Goal: Navigation & Orientation: Find specific page/section

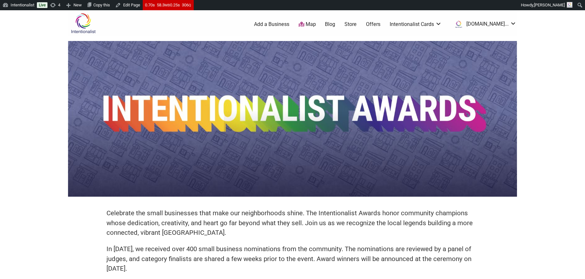
click at [548, 82] on body "Please wait, copying in progress... If you’re making a lot of copies it can tak…" at bounding box center [292, 149] width 585 height 279
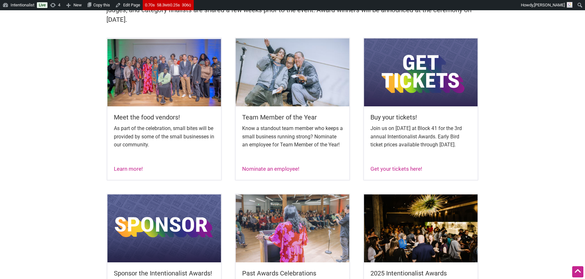
scroll to position [257, 0]
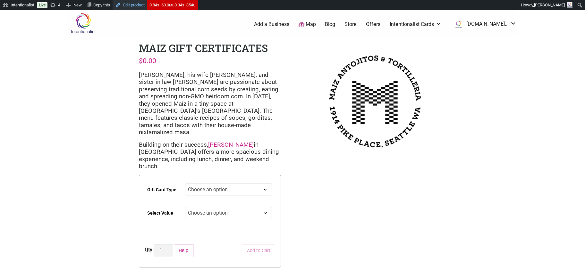
click at [133, 6] on link "Edit product" at bounding box center [130, 5] width 35 height 10
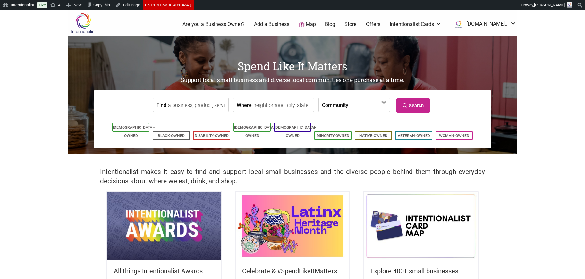
click at [182, 106] on input "Find" at bounding box center [197, 105] width 59 height 14
type input "m"
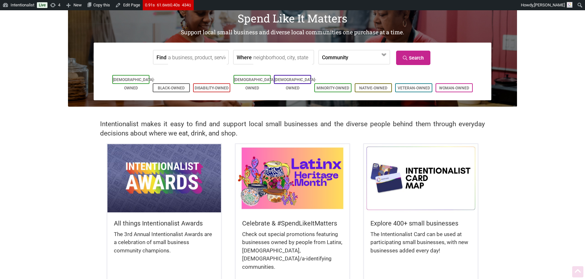
scroll to position [87, 0]
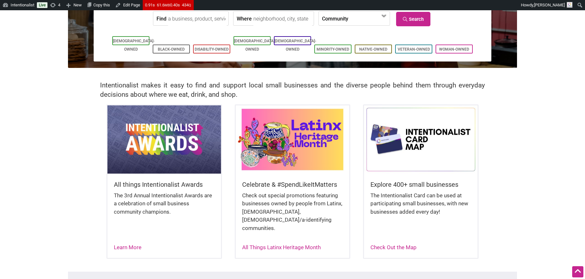
click at [295, 149] on img at bounding box center [293, 140] width 114 height 68
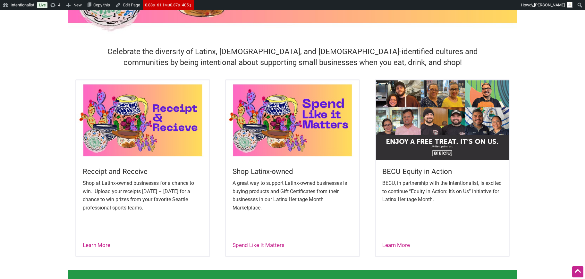
scroll to position [211, 0]
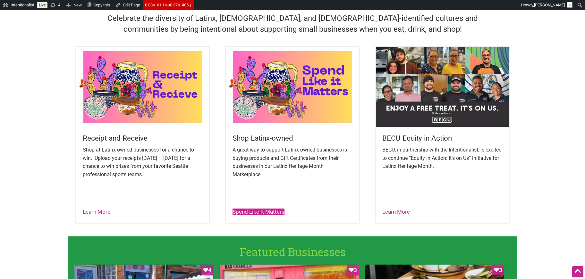
click at [257, 215] on link "Spend Like It Matters" at bounding box center [259, 212] width 52 height 6
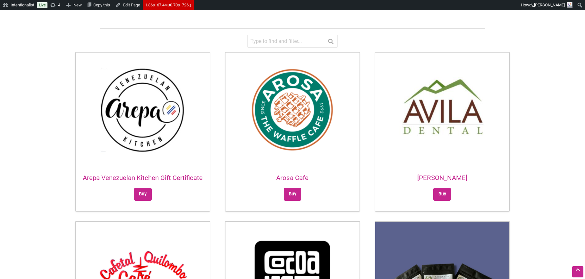
scroll to position [183, 0]
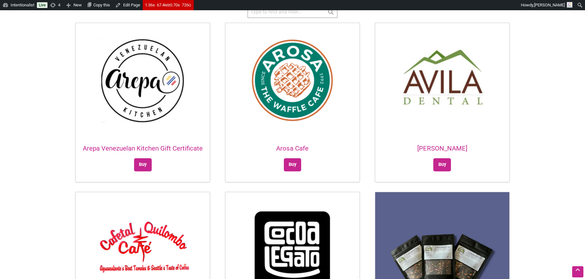
click at [182, 147] on h2 "Arepa Venezuelan Kitchen Gift Certificate" at bounding box center [143, 148] width 134 height 9
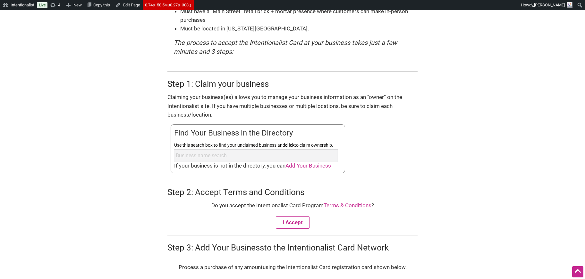
scroll to position [194, 0]
